Goal: Task Accomplishment & Management: Use online tool/utility

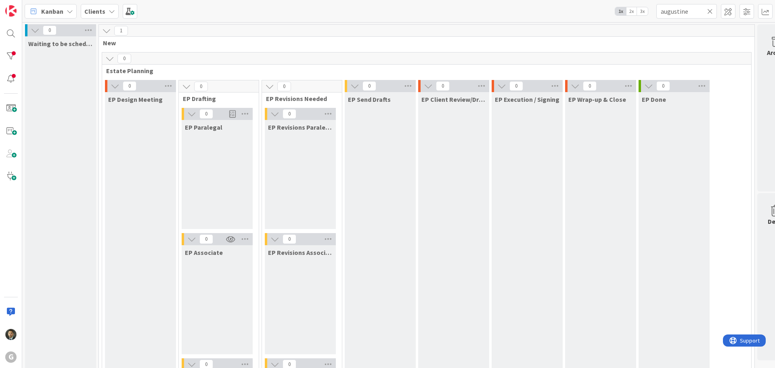
scroll to position [1229, 0]
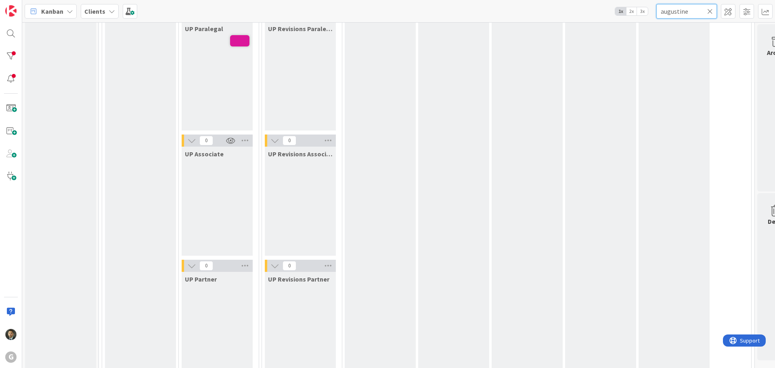
drag, startPoint x: 697, startPoint y: 12, endPoint x: 585, endPoint y: 22, distance: 112.7
click at [587, 21] on div "Kanban Clients 1x 2x 3x augustine" at bounding box center [398, 11] width 753 height 22
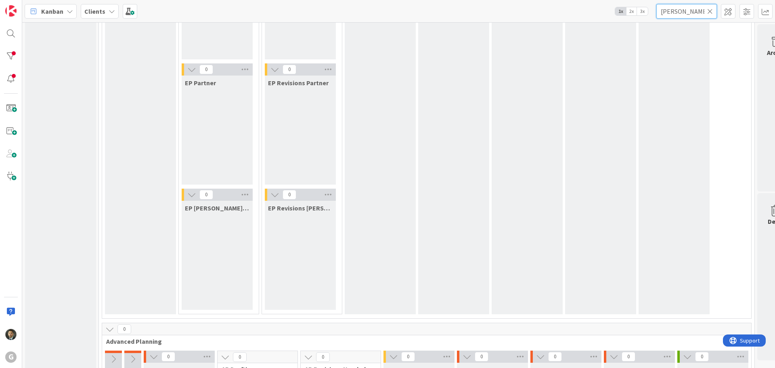
scroll to position [0, 0]
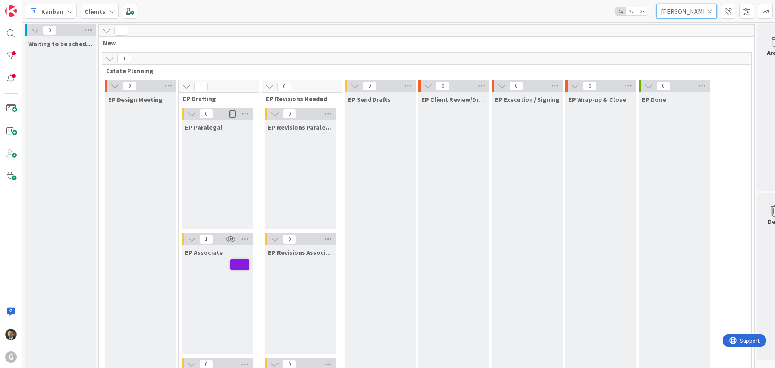
type input "[PERSON_NAME]"
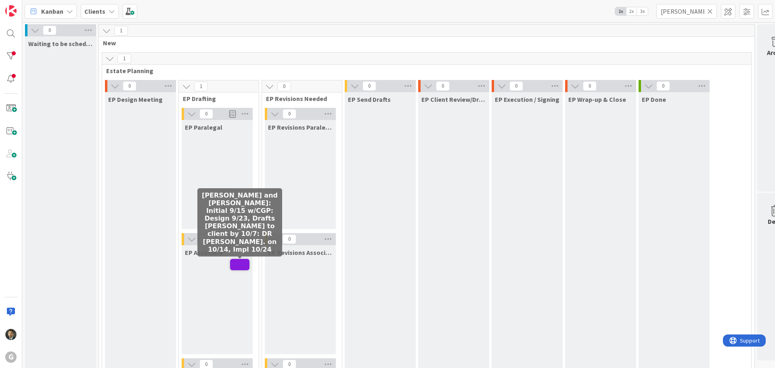
click at [241, 262] on span at bounding box center [239, 264] width 19 height 11
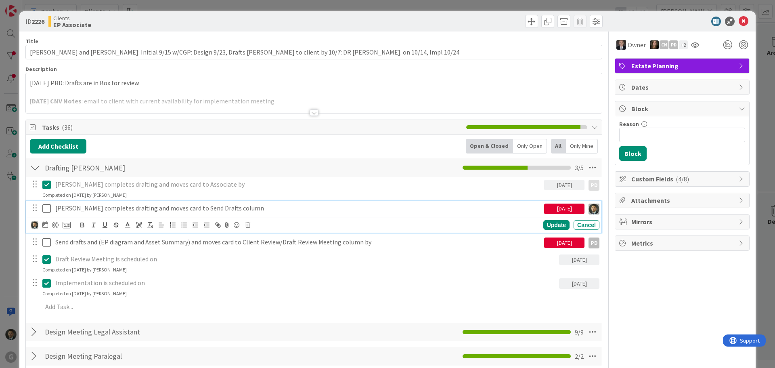
click at [49, 212] on icon at bounding box center [46, 208] width 8 height 10
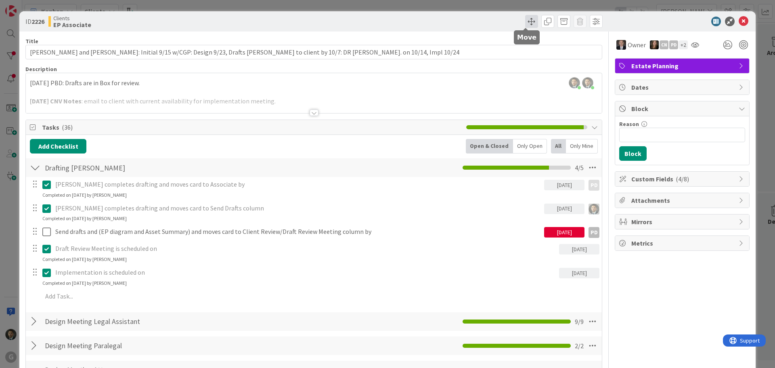
click at [525, 21] on span at bounding box center [531, 21] width 13 height 13
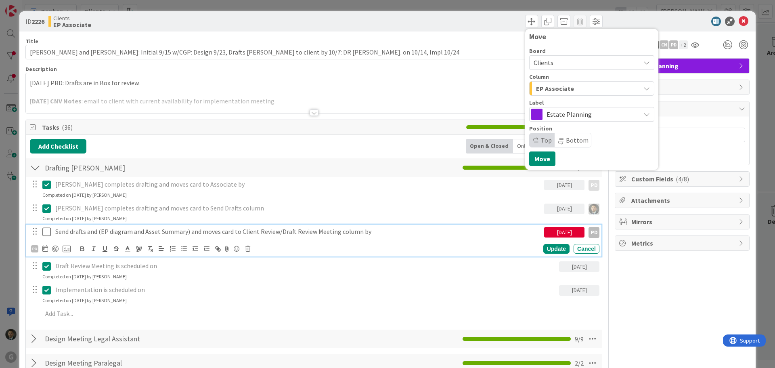
click at [267, 230] on p "Send drafts and (EP diagram and Asset Summary) and moves card to Client Review/…" at bounding box center [298, 231] width 486 height 9
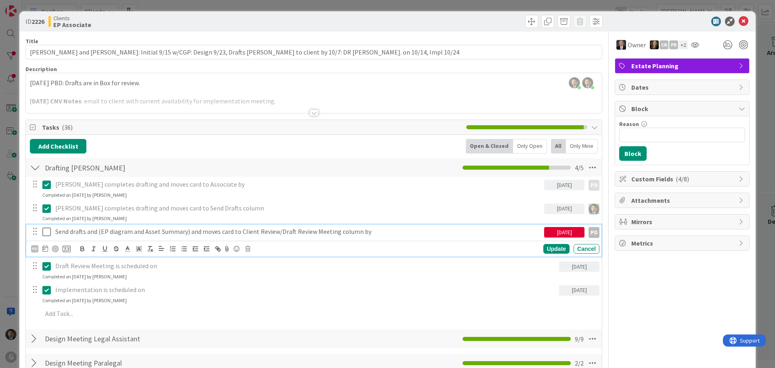
click at [89, 230] on p "Send drafts and (EP diagram and Asset Summary) and moves card to Client Review/…" at bounding box center [298, 231] width 486 height 9
click at [528, 24] on span at bounding box center [531, 21] width 13 height 13
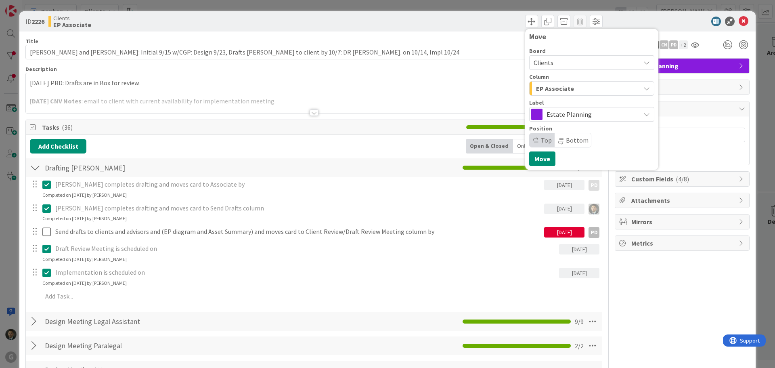
click at [549, 83] on div "EP Associate" at bounding box center [587, 88] width 106 height 13
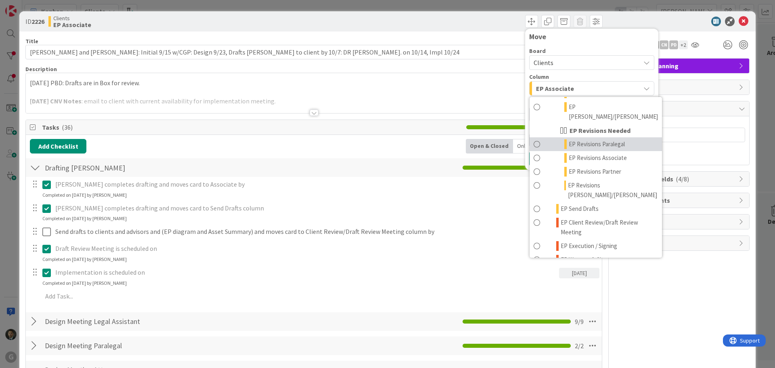
scroll to position [121, 0]
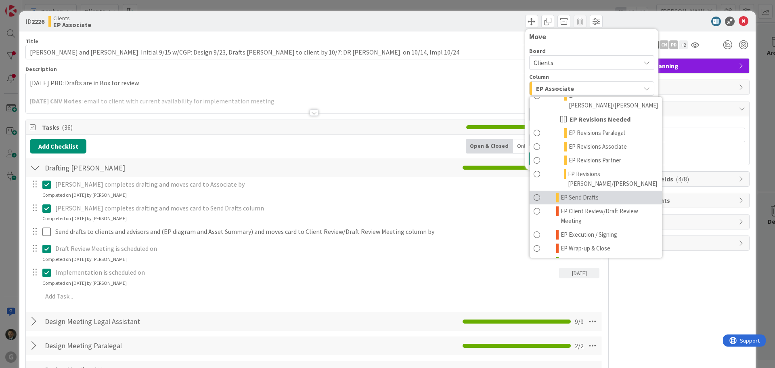
click at [576, 193] on span "EP Send Drafts" at bounding box center [580, 198] width 38 height 10
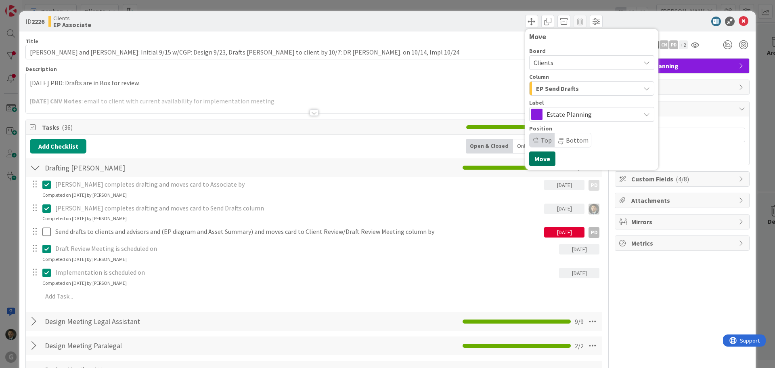
click at [538, 158] on button "Move" at bounding box center [542, 158] width 26 height 15
